Goal: Information Seeking & Learning: Learn about a topic

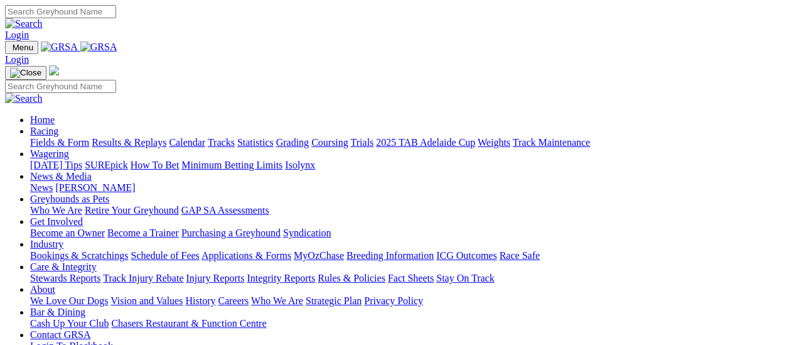
click at [65, 137] on link "Fields & Form" at bounding box center [59, 142] width 59 height 11
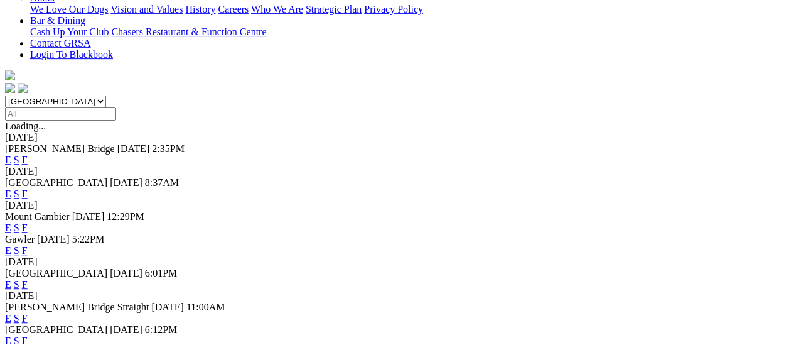
scroll to position [251, 0]
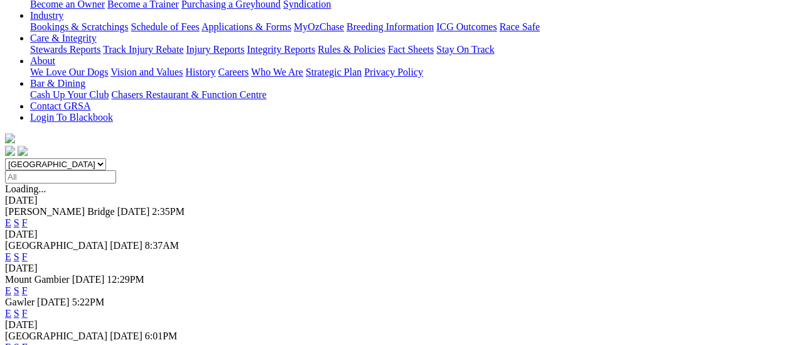
click at [28, 308] on link "F" at bounding box center [25, 313] width 6 height 11
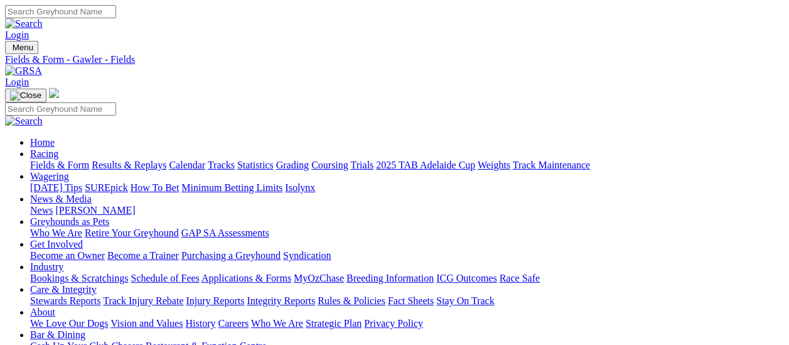
click at [41, 160] on link "Fields & Form" at bounding box center [59, 165] width 59 height 11
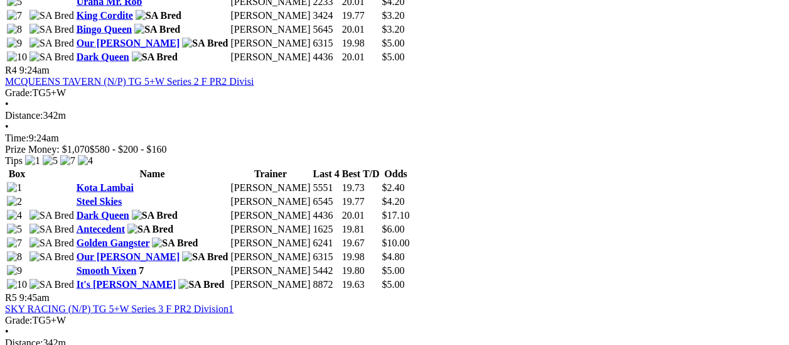
scroll to position [1256, 0]
